Goal: Find specific page/section: Find specific page/section

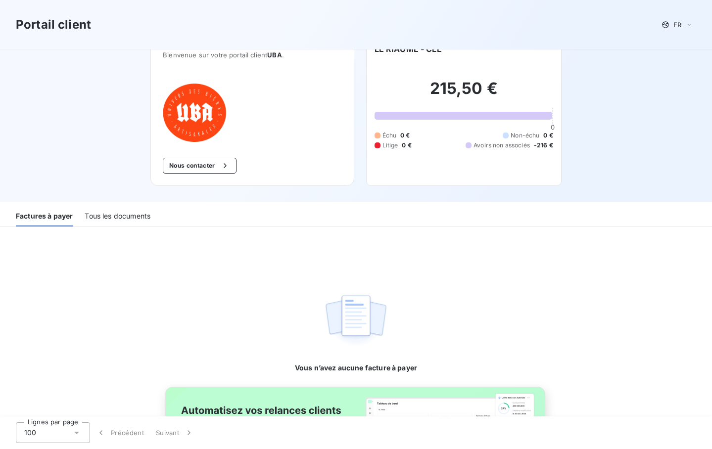
scroll to position [9, 0]
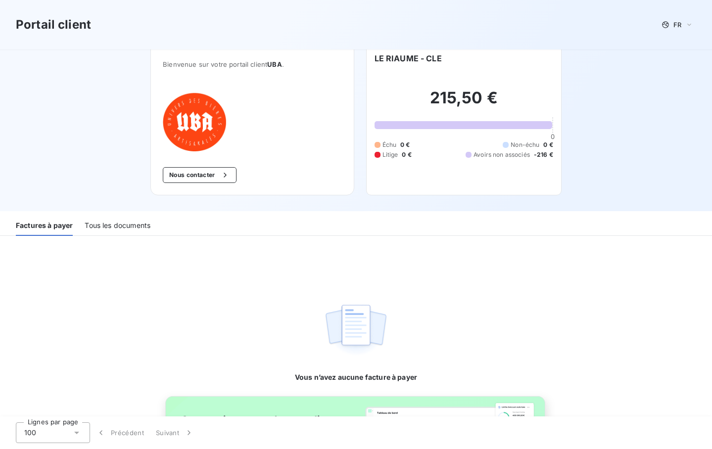
click at [119, 227] on div "Tous les documents" at bounding box center [118, 225] width 66 height 21
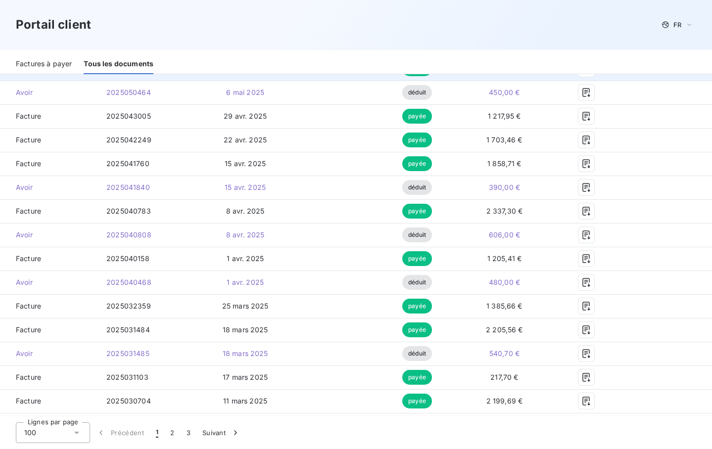
scroll to position [588, 0]
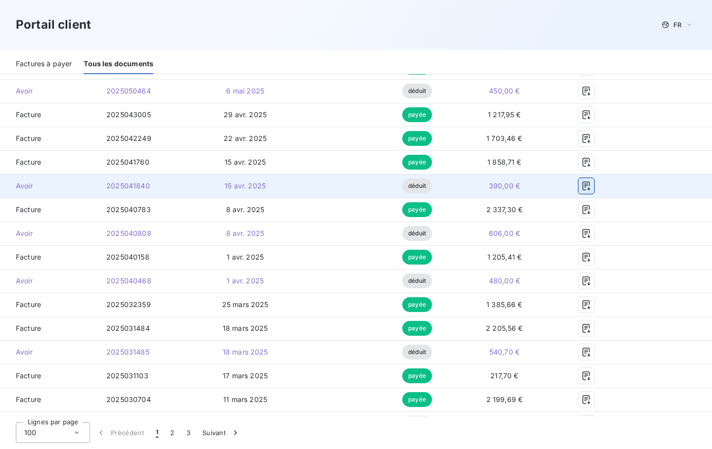
click at [595, 186] on button "button" at bounding box center [587, 186] width 16 height 16
click at [592, 188] on icon "button" at bounding box center [587, 186] width 10 height 10
click at [592, 183] on icon "button" at bounding box center [587, 186] width 10 height 10
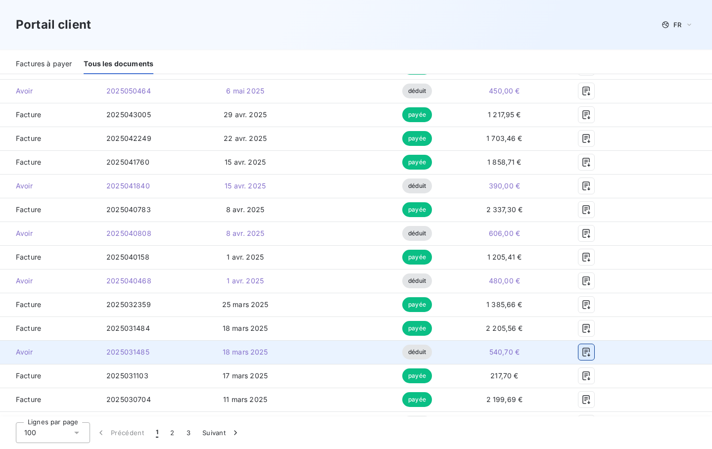
click at [592, 354] on icon "button" at bounding box center [587, 353] width 10 height 10
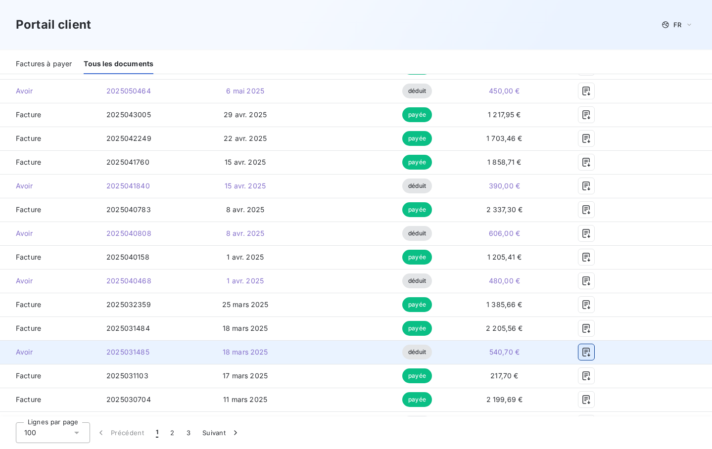
click at [592, 354] on icon "button" at bounding box center [587, 353] width 10 height 10
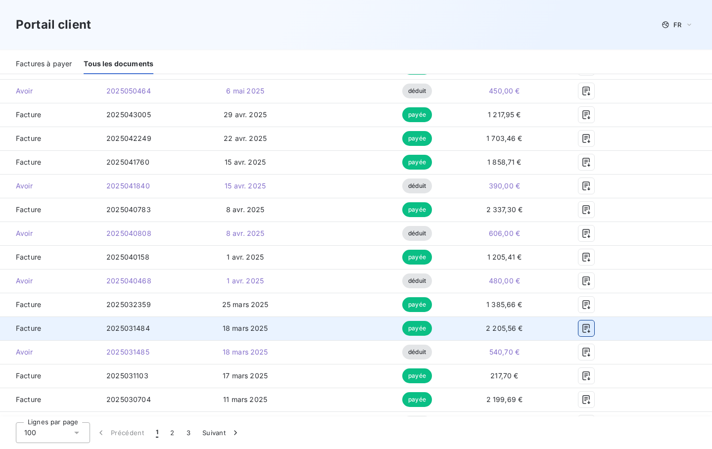
click at [592, 329] on icon "button" at bounding box center [587, 329] width 10 height 10
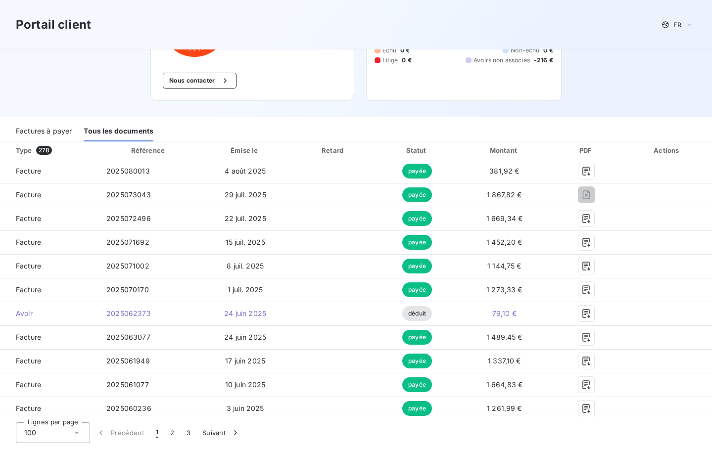
scroll to position [93, 0]
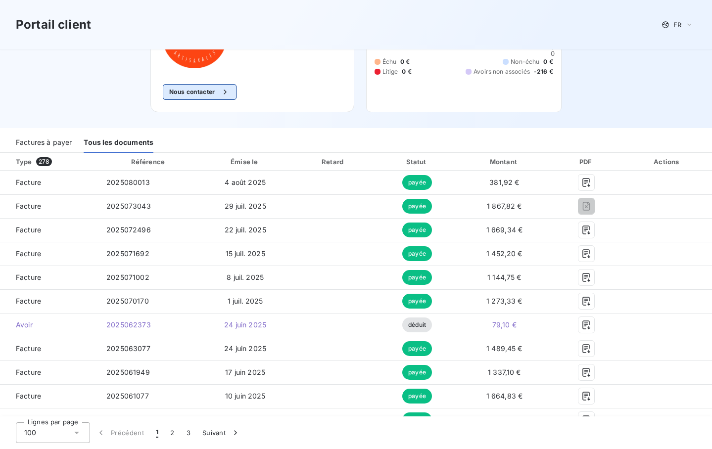
click at [221, 93] on div "button" at bounding box center [222, 92] width 15 height 10
